Goal: Task Accomplishment & Management: Complete application form

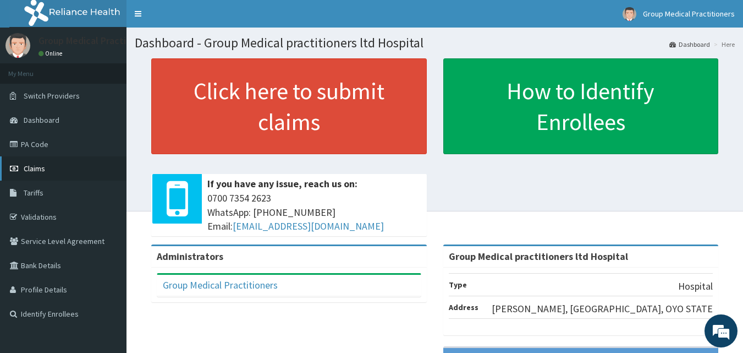
click at [46, 167] on link "Claims" at bounding box center [63, 168] width 127 height 24
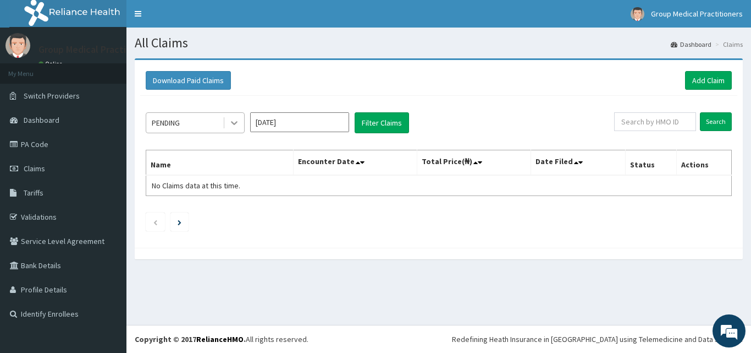
click at [239, 120] on icon at bounding box center [234, 122] width 11 height 11
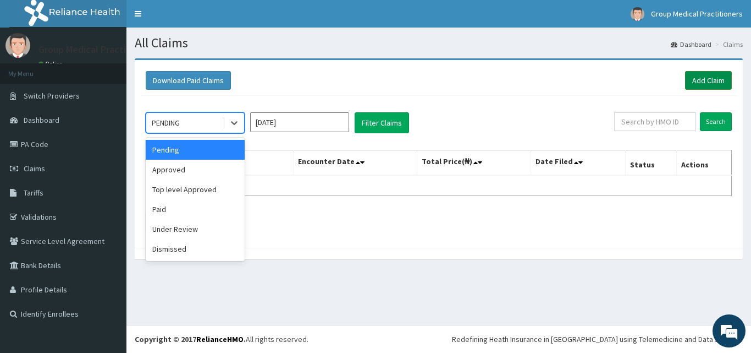
click at [699, 84] on link "Add Claim" at bounding box center [708, 80] width 47 height 19
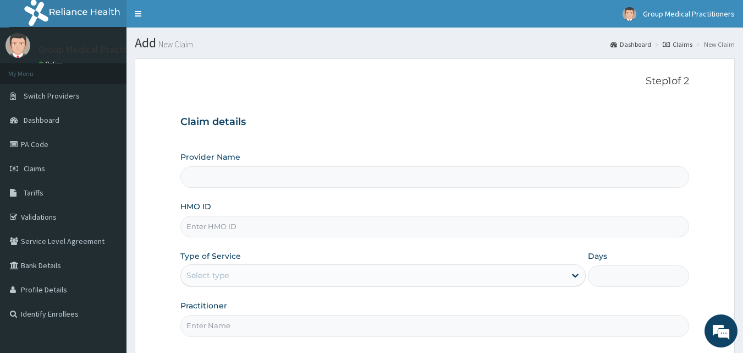
type input "Group Medical practitioners ltd Hospital"
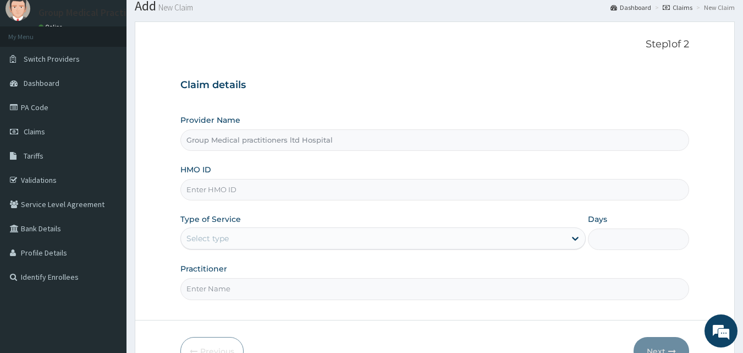
click at [246, 195] on input "HMO ID" at bounding box center [434, 189] width 509 height 21
type input "fcc/13356/a"
click at [575, 237] on icon at bounding box center [575, 238] width 11 height 11
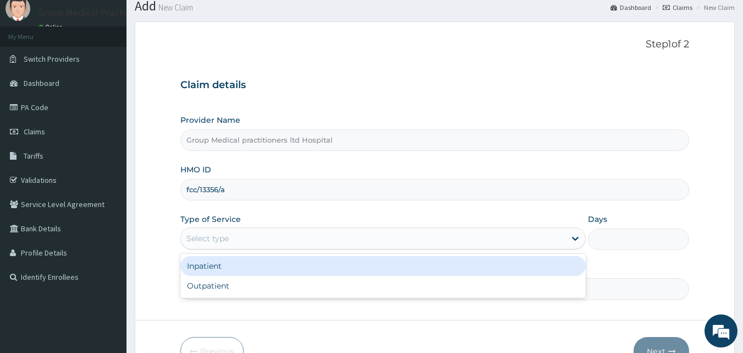
click at [510, 273] on div "Inpatient" at bounding box center [382, 266] width 405 height 20
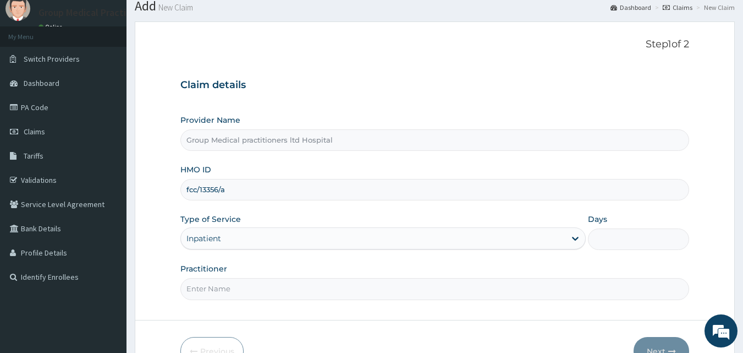
click at [614, 239] on input "Days" at bounding box center [638, 238] width 101 height 21
type input "1"
click at [354, 293] on input "Practitioner" at bounding box center [434, 288] width 509 height 21
type input "medical practitioners"
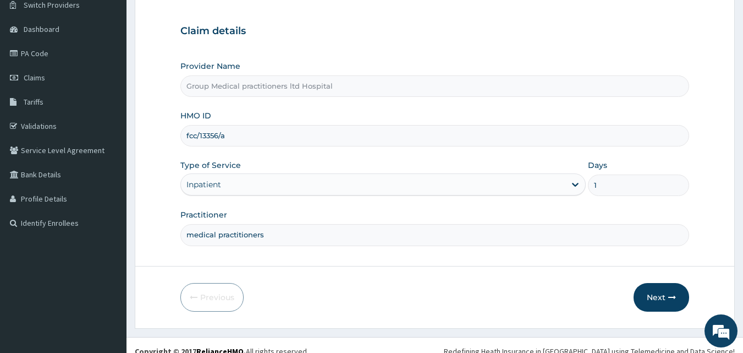
scroll to position [103, 0]
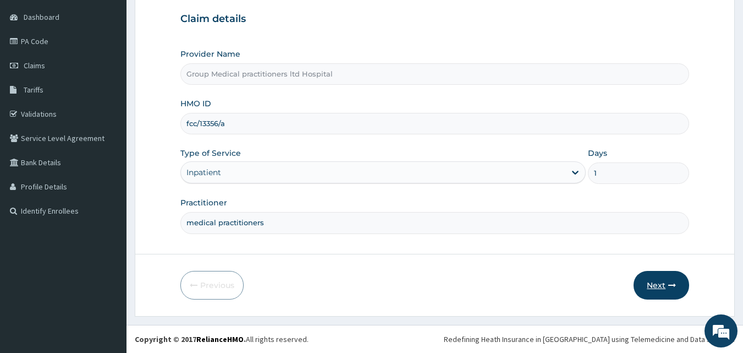
click at [662, 291] on button "Next" at bounding box center [662, 285] width 56 height 29
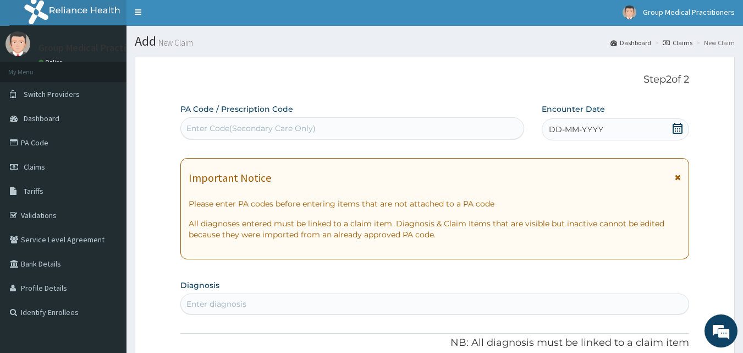
scroll to position [0, 0]
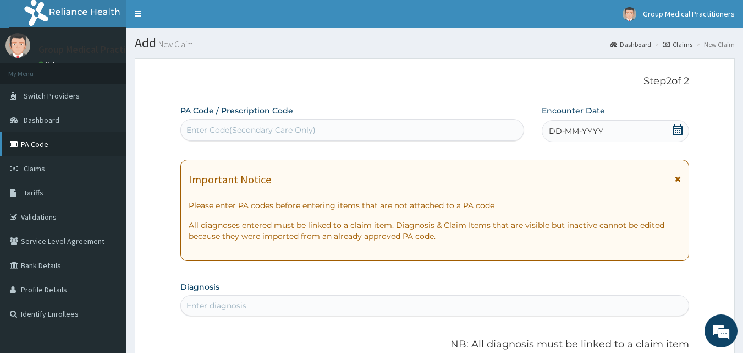
click at [32, 145] on link "PA Code" at bounding box center [63, 144] width 127 height 24
